Goal: Task Accomplishment & Management: Manage account settings

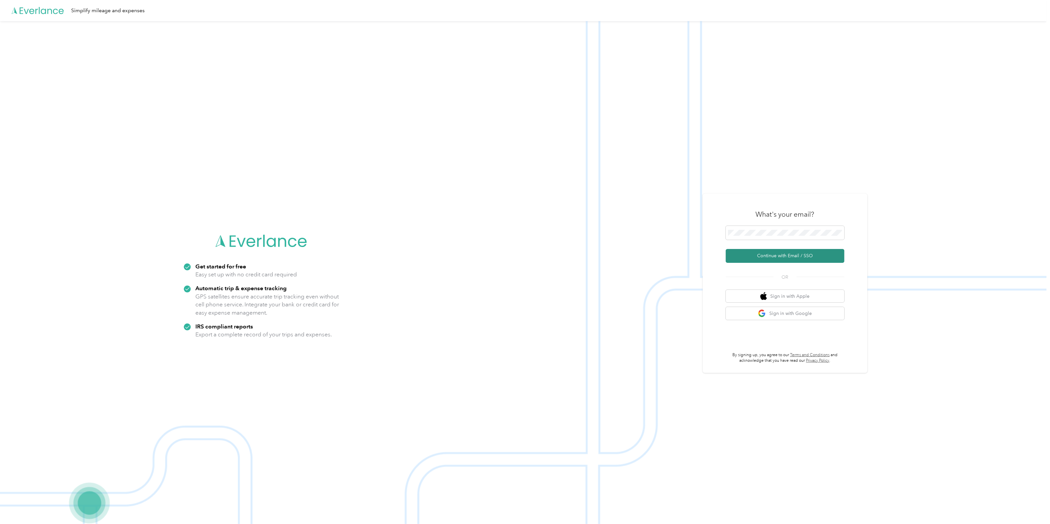
click at [781, 258] on button "Continue with Email / SSO" at bounding box center [785, 256] width 119 height 14
click at [761, 224] on span at bounding box center [785, 229] width 119 height 14
click at [759, 260] on button "Continue with Email / SSO" at bounding box center [785, 256] width 119 height 14
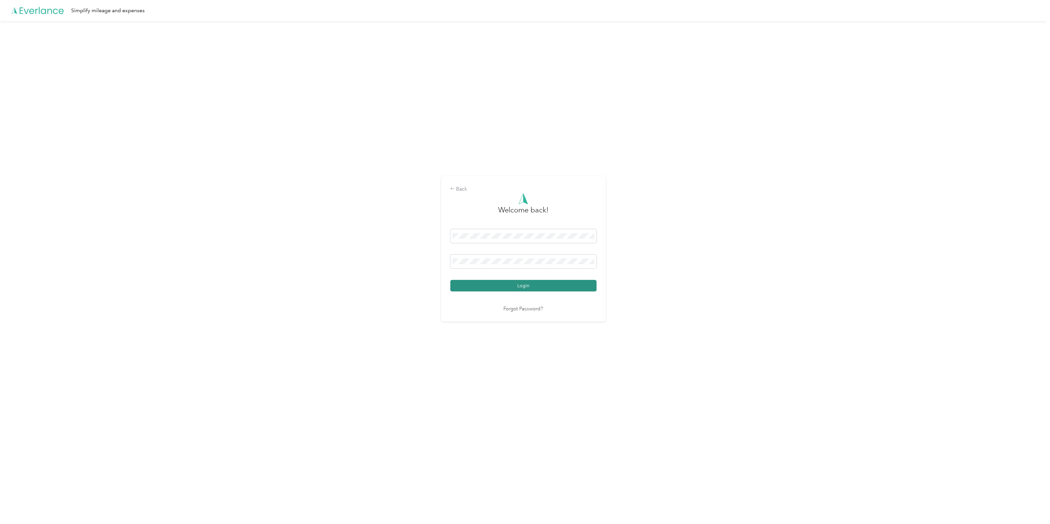
click at [517, 289] on button "Login" at bounding box center [523, 286] width 146 height 12
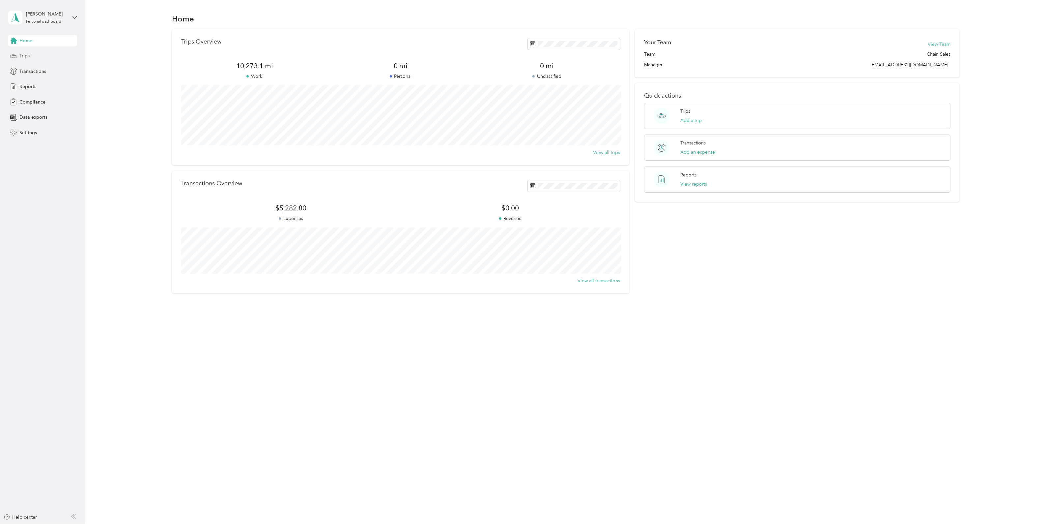
click at [30, 58] on div "Trips" at bounding box center [42, 56] width 69 height 12
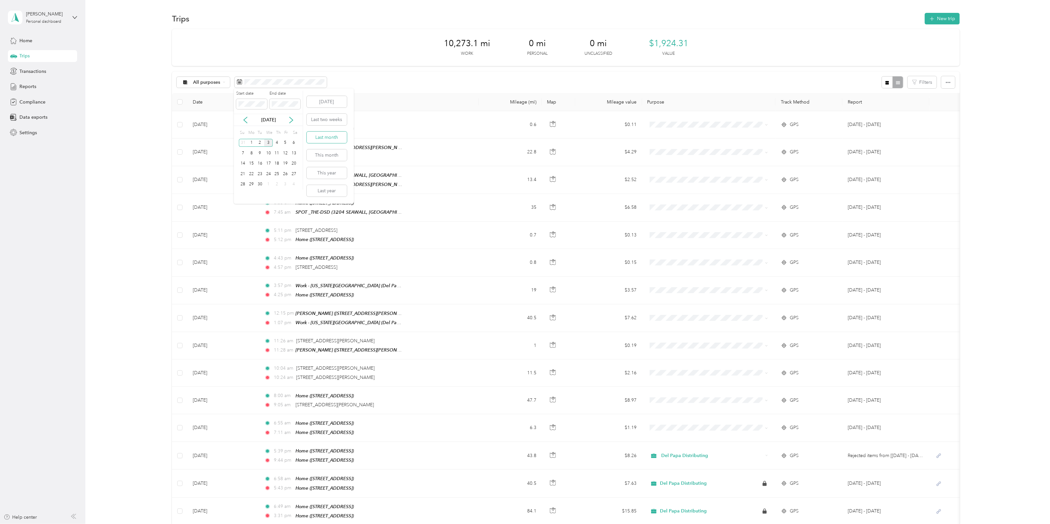
click at [328, 139] on button "Last month" at bounding box center [327, 137] width 40 height 12
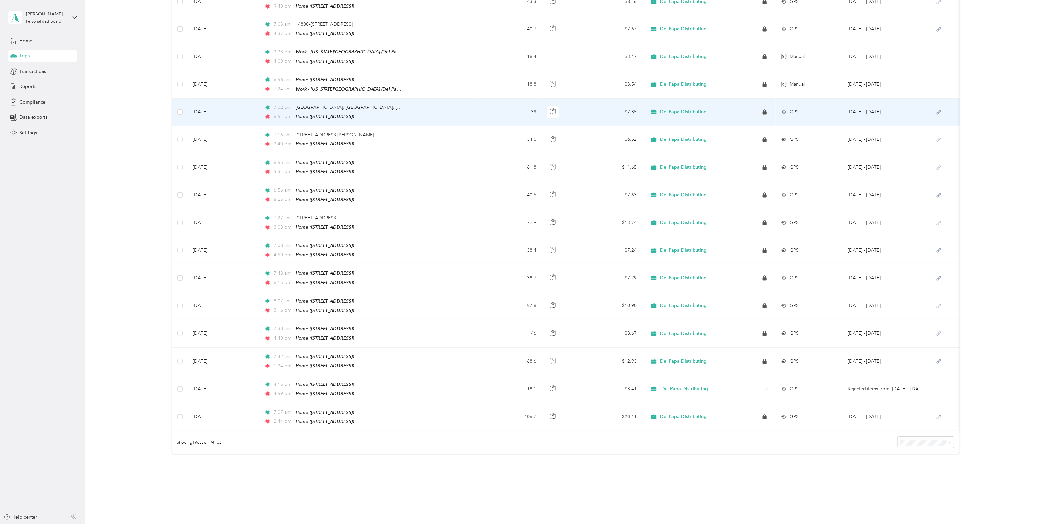
scroll to position [215, 0]
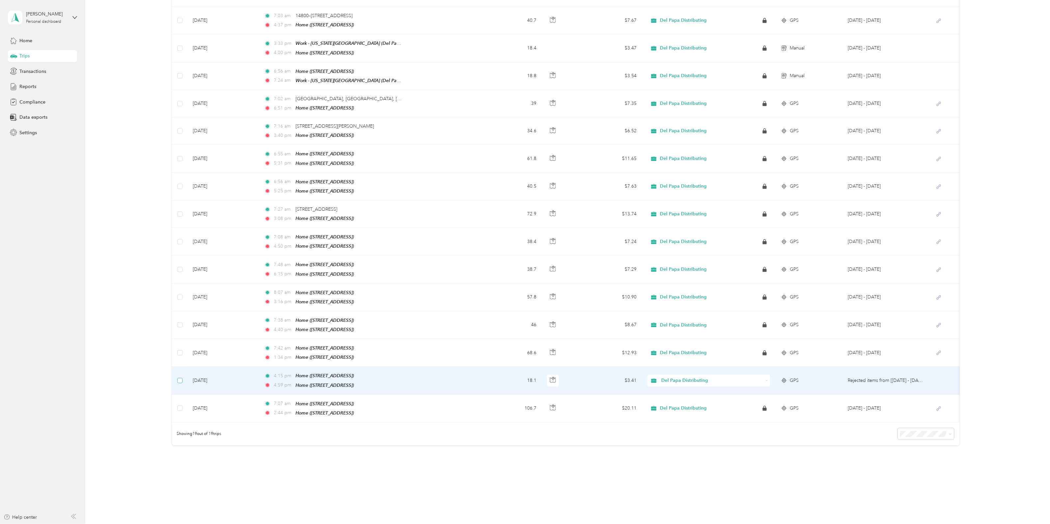
click at [178, 377] on label at bounding box center [179, 380] width 5 height 7
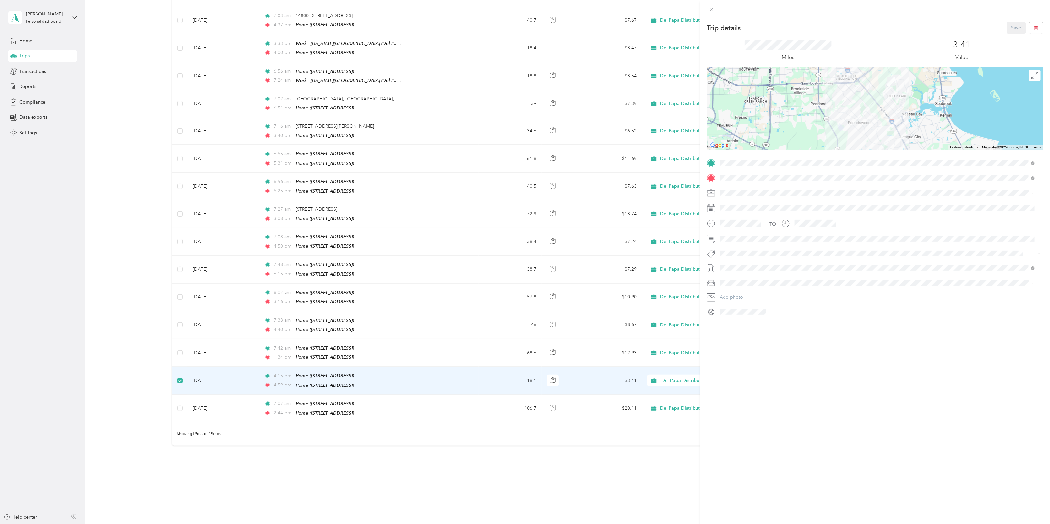
click at [179, 370] on div "Trip details Save This trip cannot be edited because it is either under review,…" at bounding box center [525, 262] width 1050 height 524
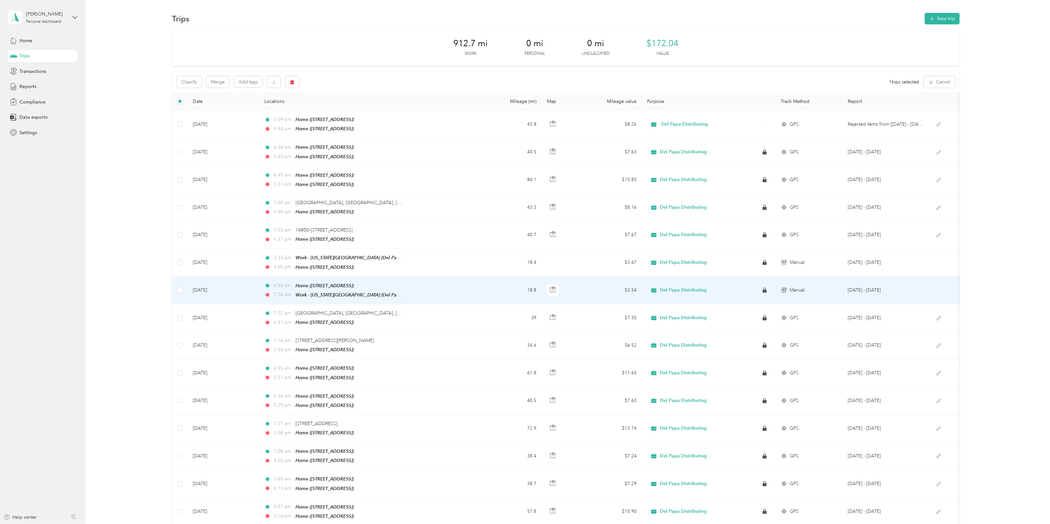
scroll to position [221, 0]
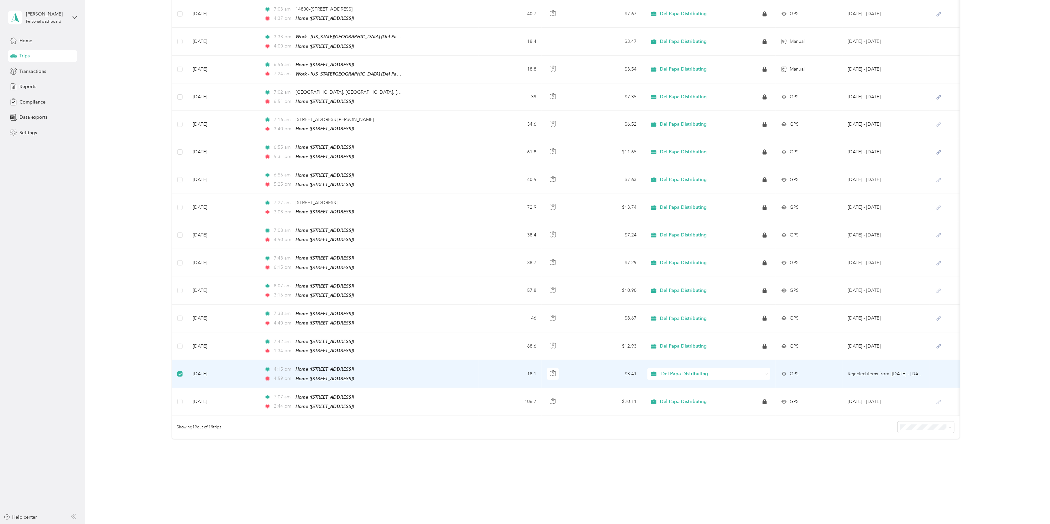
click at [719, 368] on div "Del Papa Distributing" at bounding box center [708, 374] width 123 height 12
click at [677, 388] on li "Personal" at bounding box center [708, 385] width 123 height 12
click at [354, 366] on span "Home ([STREET_ADDRESS])" at bounding box center [325, 368] width 58 height 5
click at [444, 361] on td "4:15 pm Home ([STREET_ADDRESS]) 4:59 pm Home ([STREET_ADDRESS])" at bounding box center [369, 374] width 220 height 28
click at [440, 362] on td "4:15 pm Home ([STREET_ADDRESS]) 4:59 pm Home ([STREET_ADDRESS])" at bounding box center [369, 374] width 220 height 28
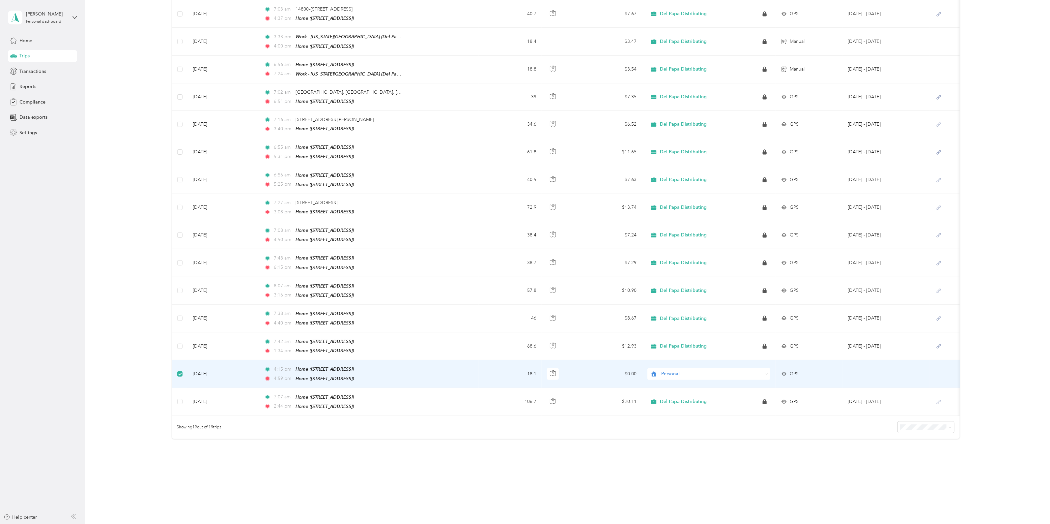
click at [249, 369] on td "[DATE]" at bounding box center [222, 374] width 71 height 28
click at [424, 362] on td "4:15 pm Home ([STREET_ADDRESS]) 4:59 pm Home ([STREET_ADDRESS])" at bounding box center [369, 374] width 220 height 28
click at [552, 368] on button "button" at bounding box center [553, 374] width 12 height 12
click at [1026, 297] on div "894.6 mi Work 18.1 mi Personal 0 mi Unclassified $168.63 Value Classify Merge A…" at bounding box center [565, 134] width 945 height 653
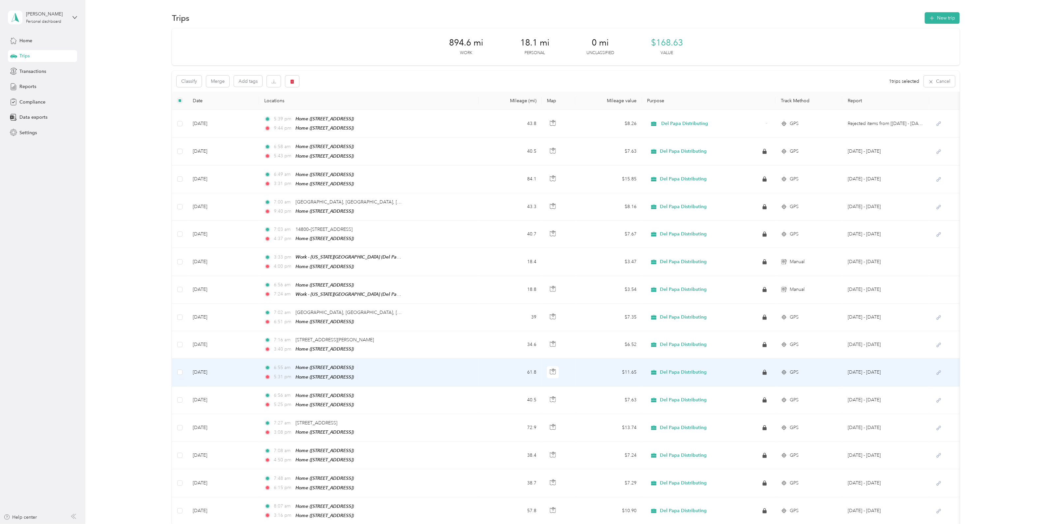
scroll to position [0, 0]
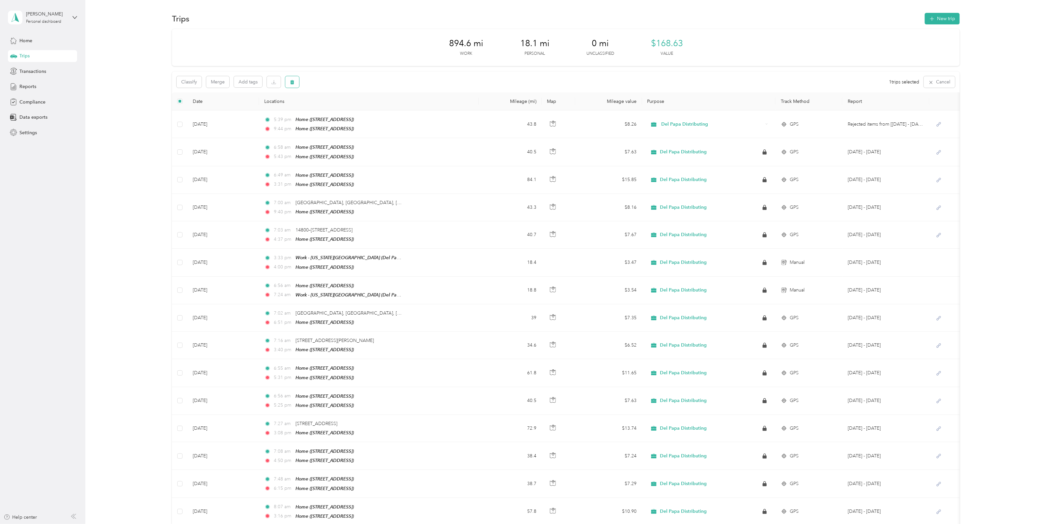
click at [296, 81] on button "button" at bounding box center [292, 82] width 14 height 12
click at [340, 109] on button "Yes" at bounding box center [341, 109] width 13 height 11
click at [1016, 129] on div "894.6 mi Work 18.1 mi Personal 0 mi Unclassified $168.63 Value All purposes Fil…" at bounding box center [565, 342] width 945 height 626
click at [29, 83] on span "Reports" at bounding box center [27, 86] width 17 height 7
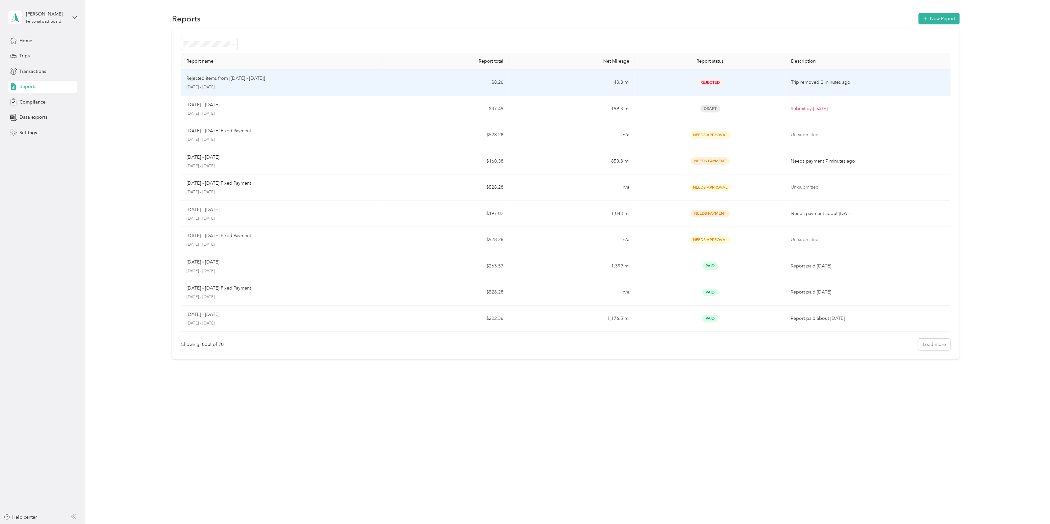
click at [448, 85] on td "$8.26" at bounding box center [446, 83] width 126 height 26
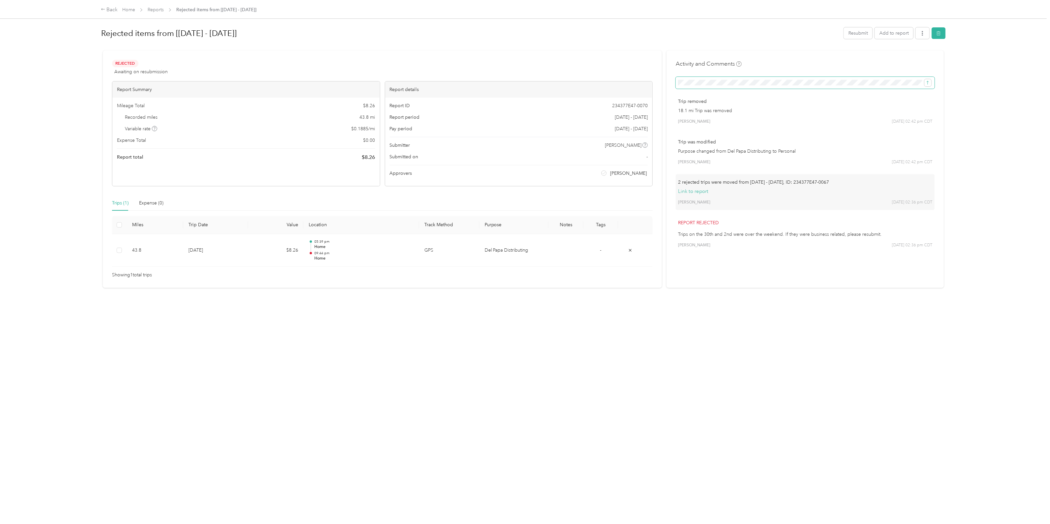
click at [698, 85] on span at bounding box center [805, 83] width 259 height 12
click at [652, 84] on div "Rejected Awaiting on resubmission View activity & comments Report Summary Milea…" at bounding box center [524, 169] width 842 height 238
click at [927, 85] on icon "submit" at bounding box center [928, 82] width 5 height 5
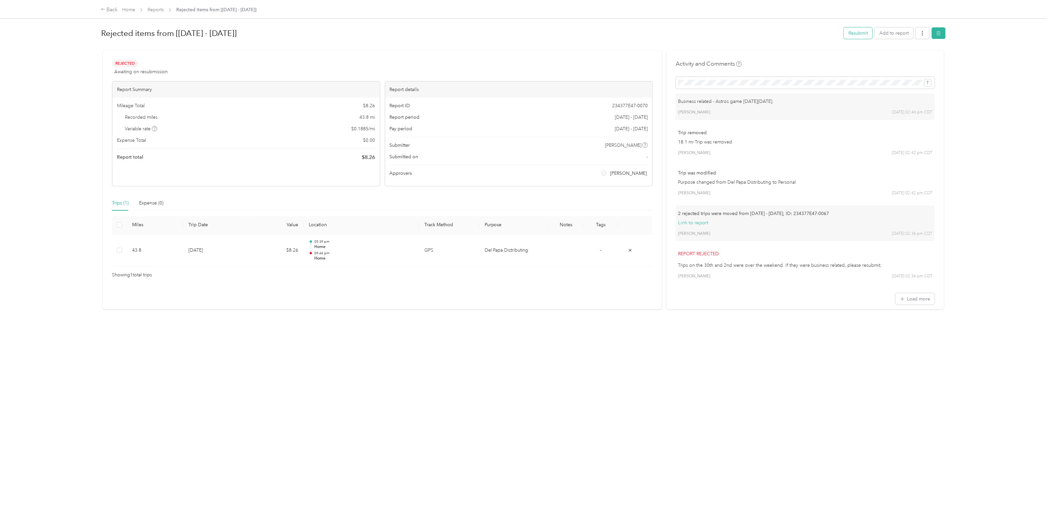
click at [848, 31] on button "Resubmit" at bounding box center [858, 33] width 29 height 12
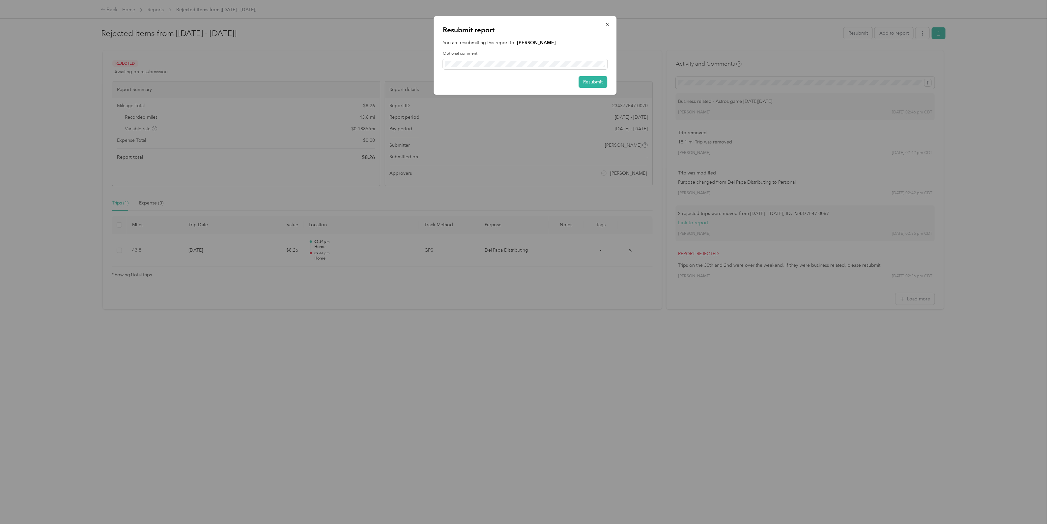
click at [797, 96] on div at bounding box center [525, 262] width 1050 height 524
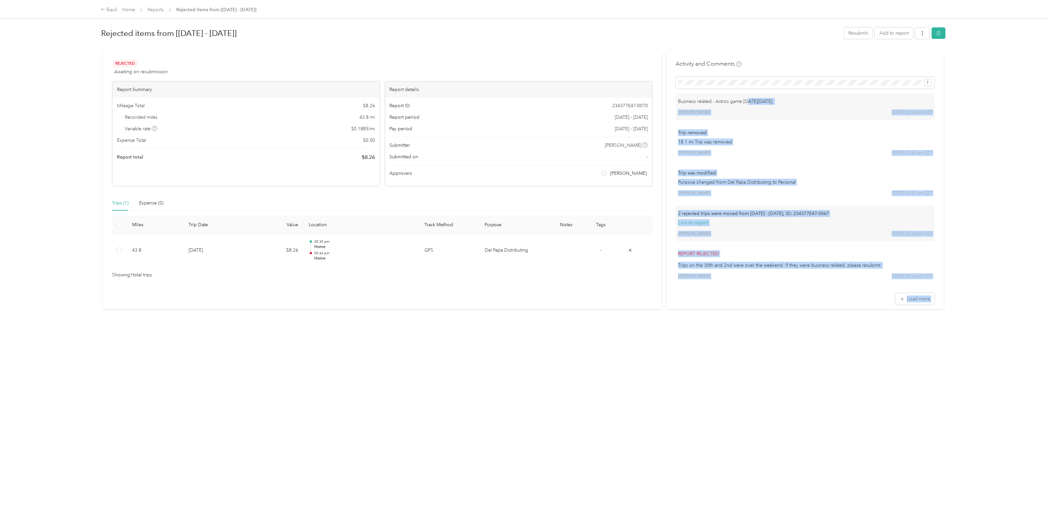
drag, startPoint x: 795, startPoint y: 100, endPoint x: 728, endPoint y: 102, distance: 66.9
click at [754, 102] on p "Business related - Astros game [DATE][DATE]." at bounding box center [805, 101] width 254 height 7
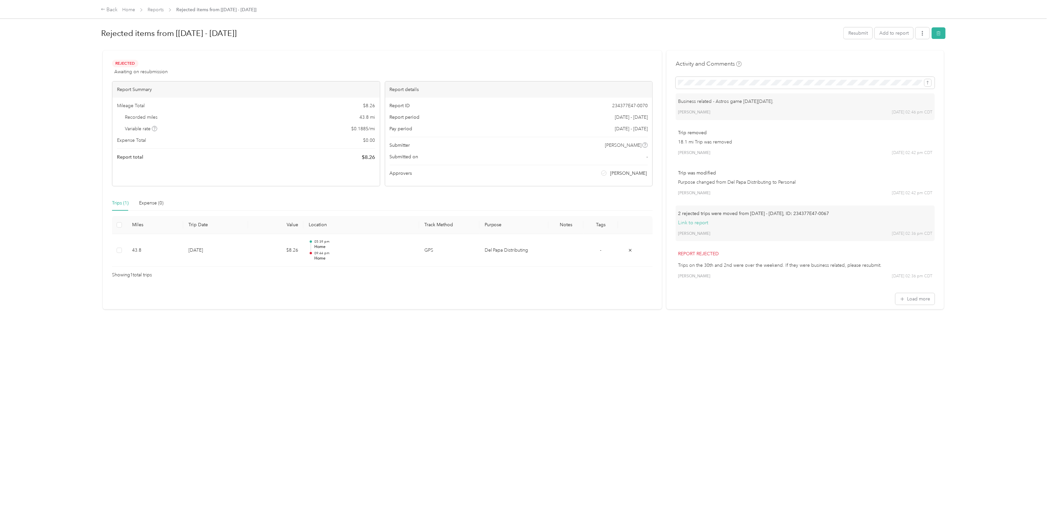
drag, startPoint x: 799, startPoint y: 100, endPoint x: 674, endPoint y: 102, distance: 124.9
click at [676, 102] on div "Business related - Astros game [DATE][DATE]. [PERSON_NAME] [DATE] 02:46 pm CDT" at bounding box center [805, 106] width 259 height 27
copy p "Business related - Astros game [DATE][DATE]."
click at [847, 33] on button "Resubmit" at bounding box center [858, 33] width 29 height 12
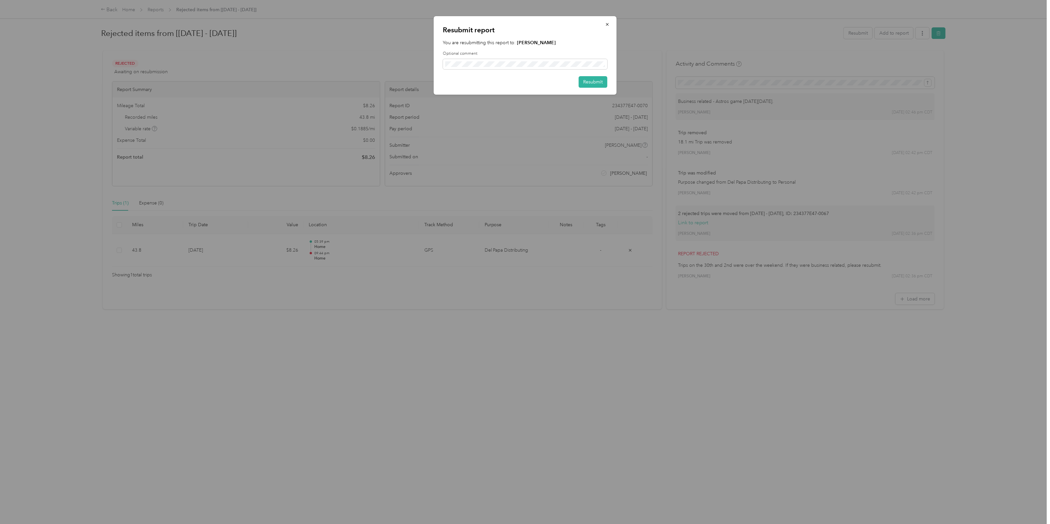
click at [568, 48] on div "You are resubmitting this report to: [PERSON_NAME] Optional comment" at bounding box center [525, 54] width 164 height 30
click at [596, 81] on button "Resubmit" at bounding box center [593, 82] width 29 height 12
